Goal: Information Seeking & Learning: Learn about a topic

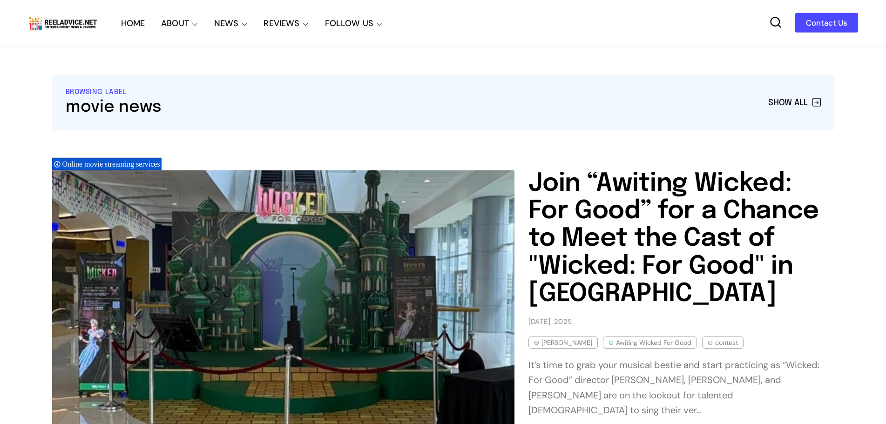
click at [771, 20] on icon at bounding box center [775, 22] width 13 height 13
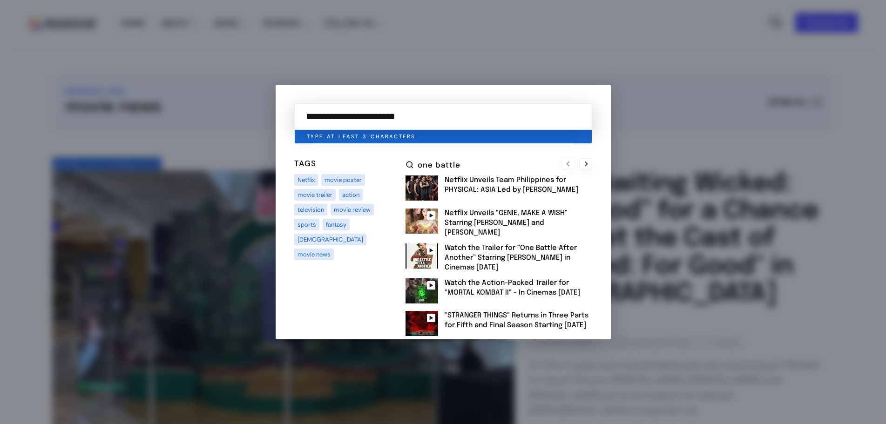
type input "**********"
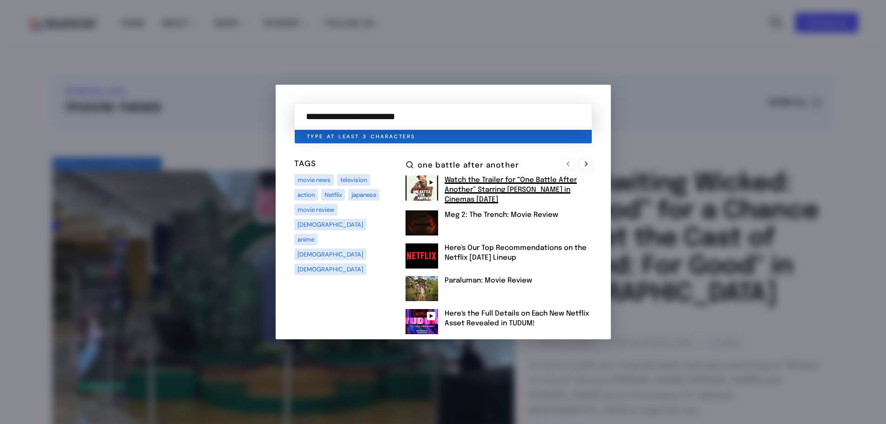
click at [525, 185] on h2 "Watch the Trailer for “One Battle After Another” Starring Leonardo DiCaprio in …" at bounding box center [518, 189] width 148 height 29
click at [538, 179] on link "Watch the Trailer for “One Battle After Another” Starring Leonardo DiCaprio in …" at bounding box center [510, 189] width 132 height 27
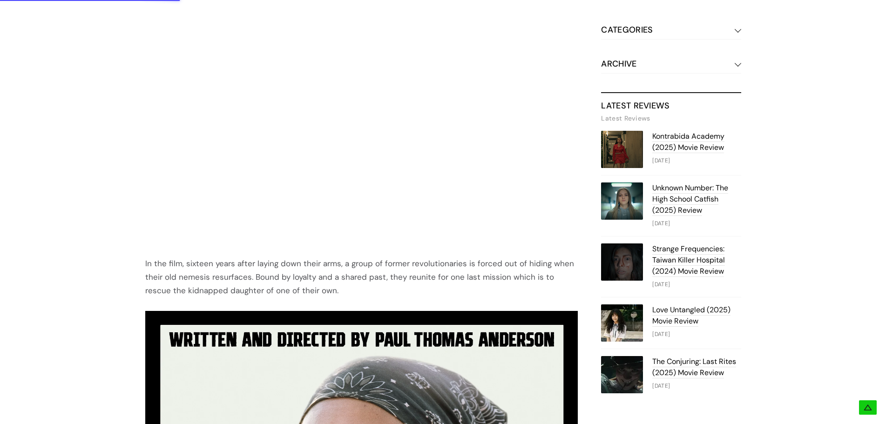
scroll to position [931, 0]
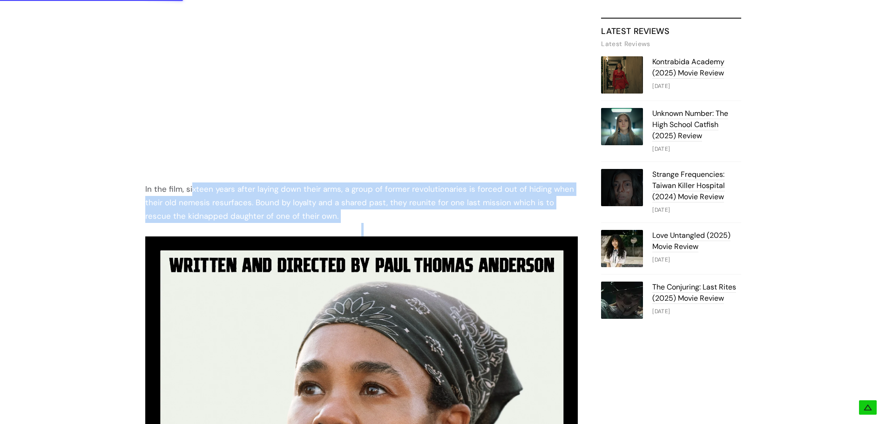
drag, startPoint x: 192, startPoint y: 178, endPoint x: 319, endPoint y: 202, distance: 129.8
copy div "xteen years after laying down their arms, a group of former revolutionaries is …"
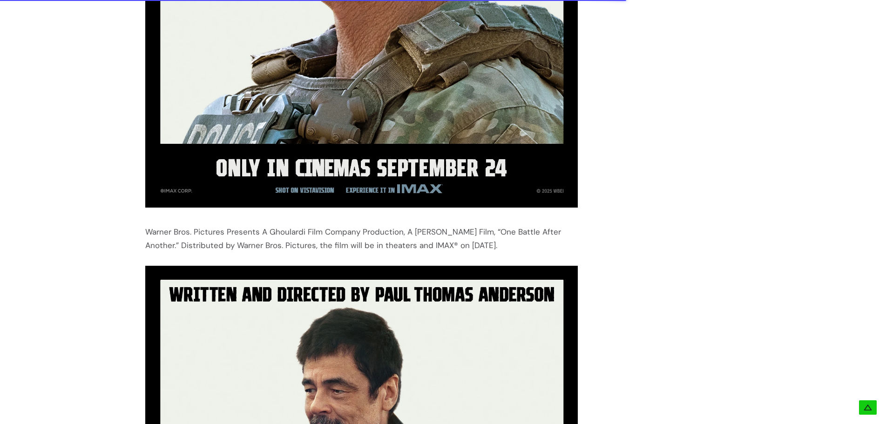
scroll to position [2792, 0]
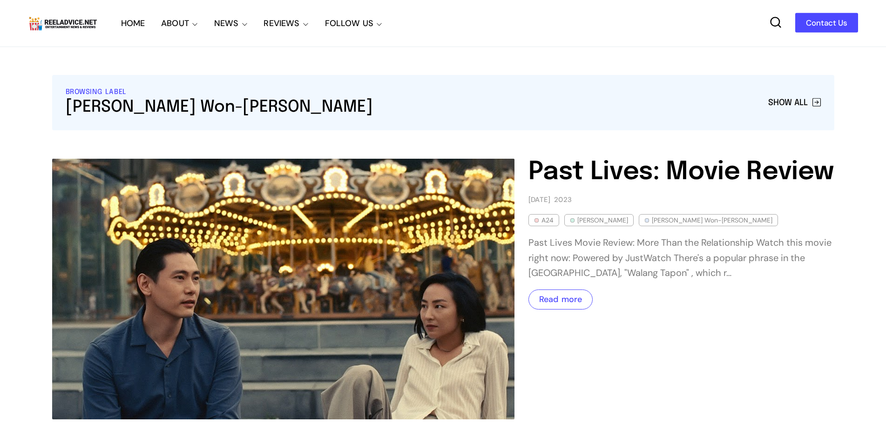
click at [577, 304] on link "Read more" at bounding box center [560, 299] width 43 height 11
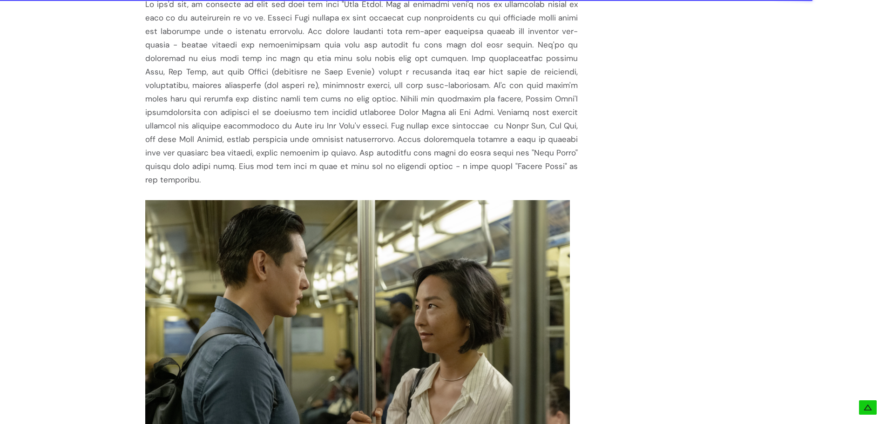
scroll to position [1582, 0]
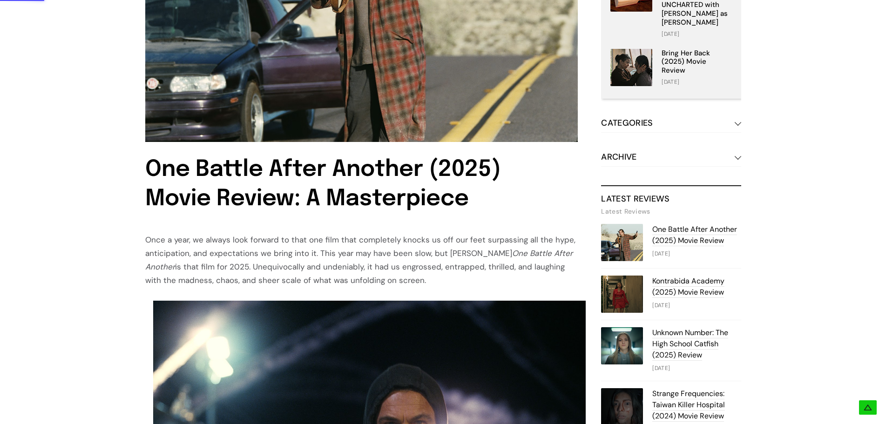
scroll to position [419, 0]
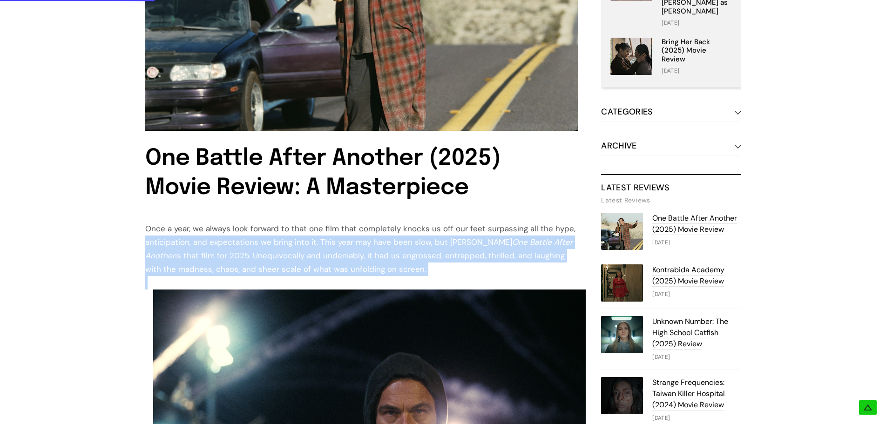
drag, startPoint x: 134, startPoint y: 237, endPoint x: 143, endPoint y: 227, distance: 13.5
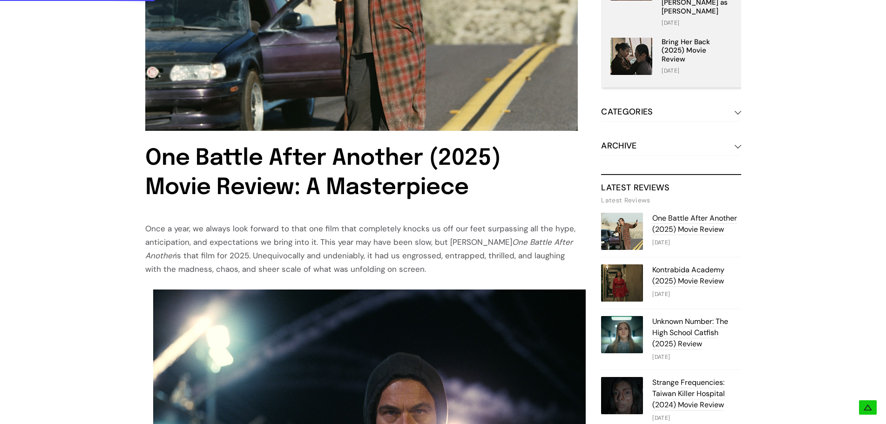
click at [150, 230] on div "Once a year, we always look forward to that one film that completely knocks us …" at bounding box center [361, 249] width 433 height 54
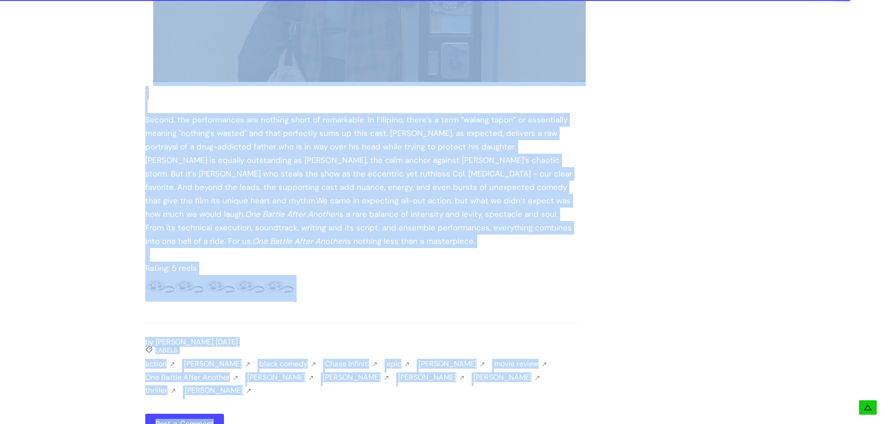
scroll to position [1875, 0]
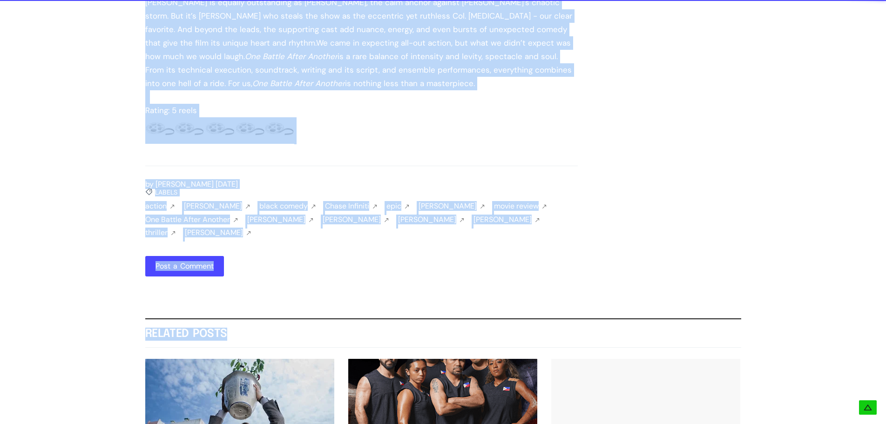
drag, startPoint x: 148, startPoint y: 229, endPoint x: 232, endPoint y: 75, distance: 176.0
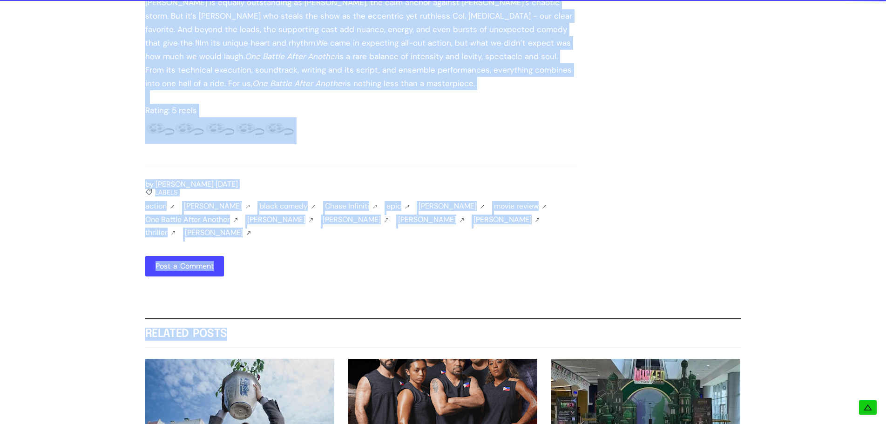
copy div "Once a year, we always look forward to that one film that completely knocks us …"
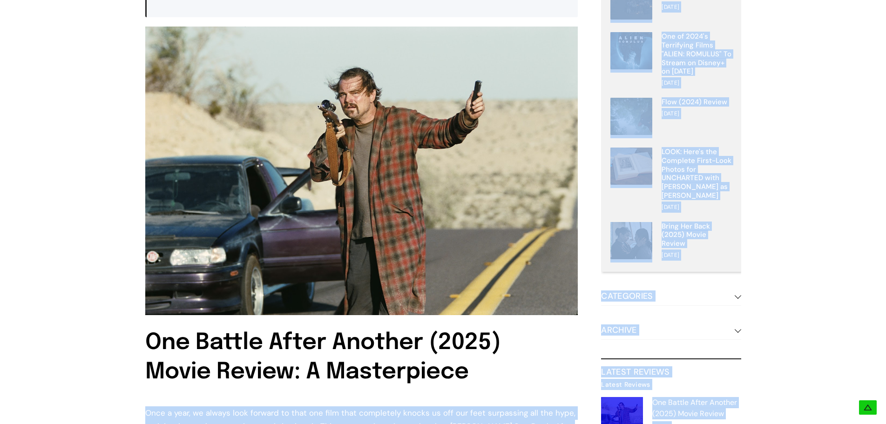
scroll to position [0, 0]
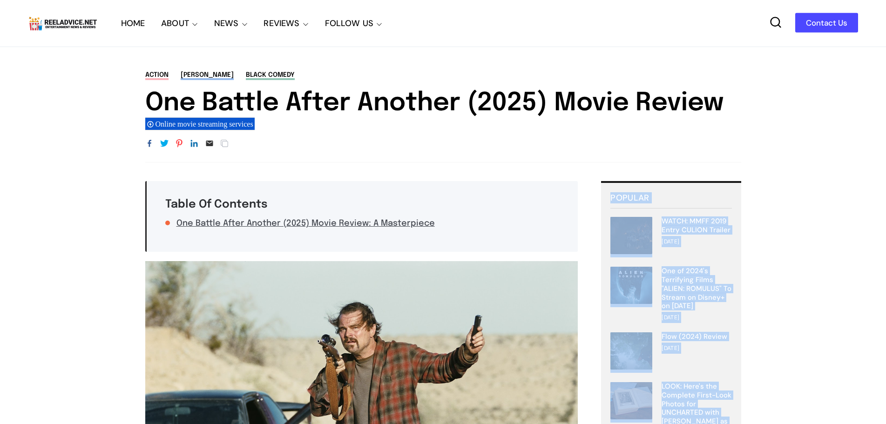
click at [73, 27] on img at bounding box center [63, 23] width 70 height 18
